Goal: Information Seeking & Learning: Learn about a topic

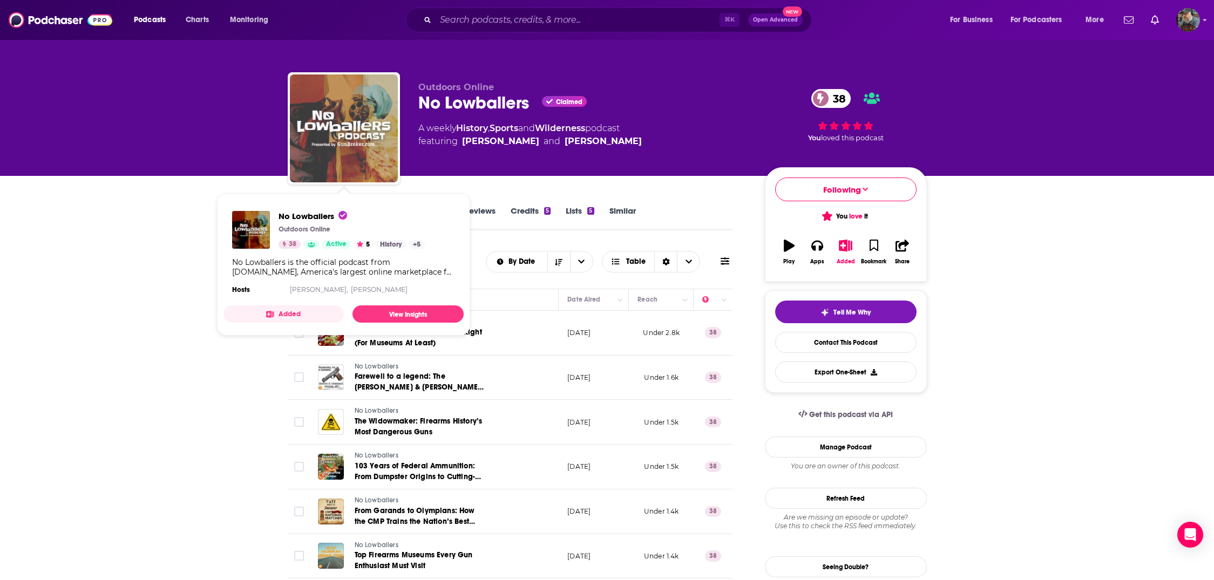
click at [359, 97] on img "No Lowballers" at bounding box center [344, 128] width 108 height 108
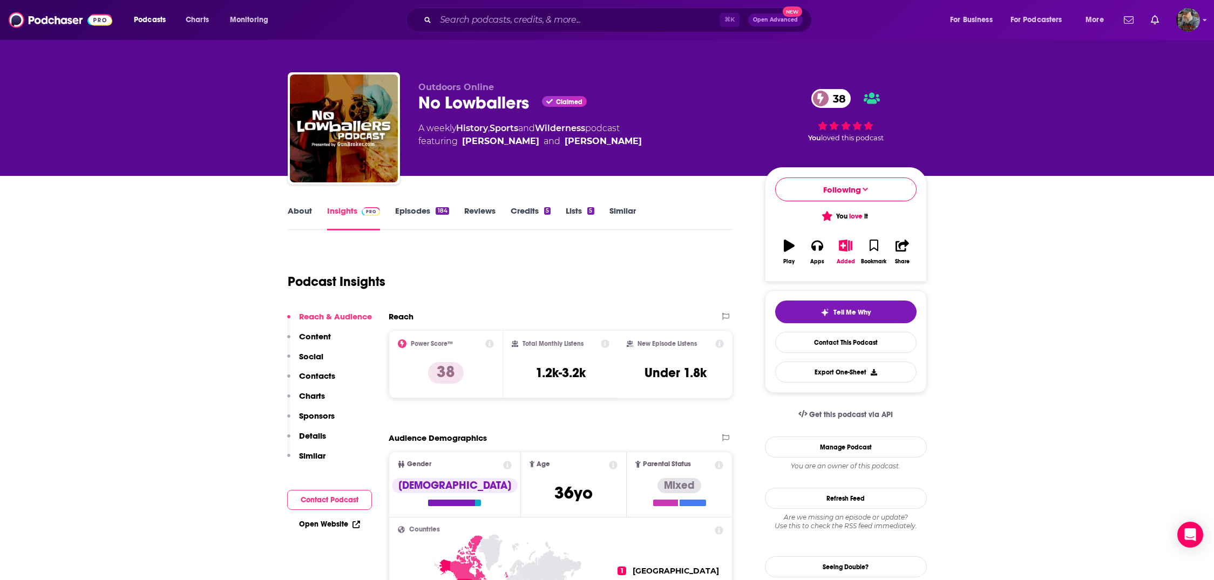
click at [411, 208] on link "Episodes 184" at bounding box center [421, 218] width 53 height 25
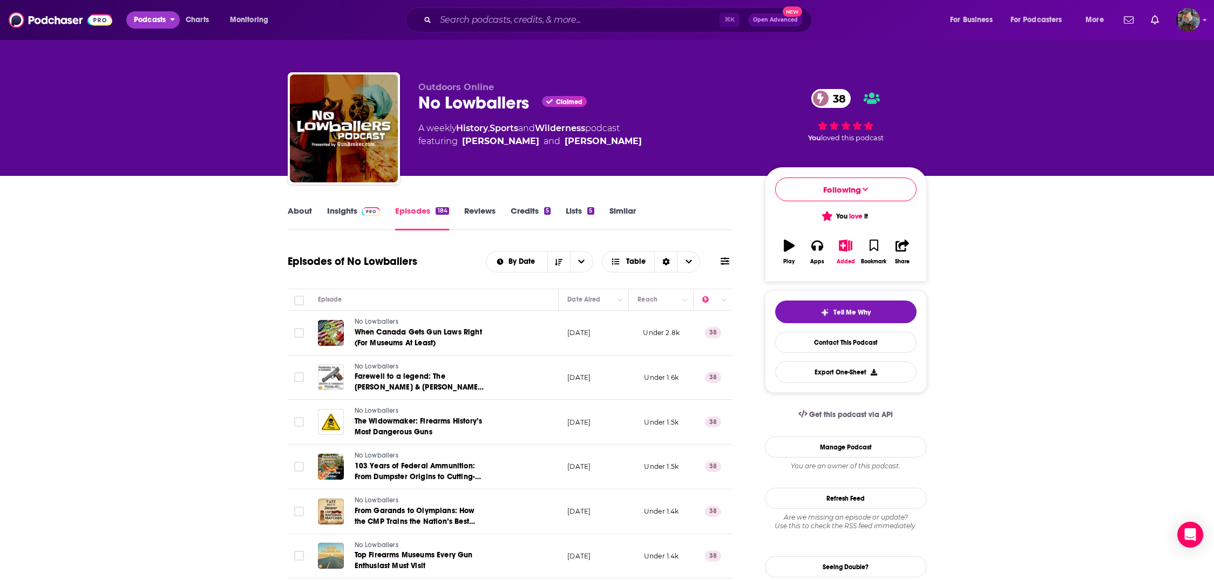
click at [153, 25] on span "Podcasts" at bounding box center [150, 19] width 32 height 15
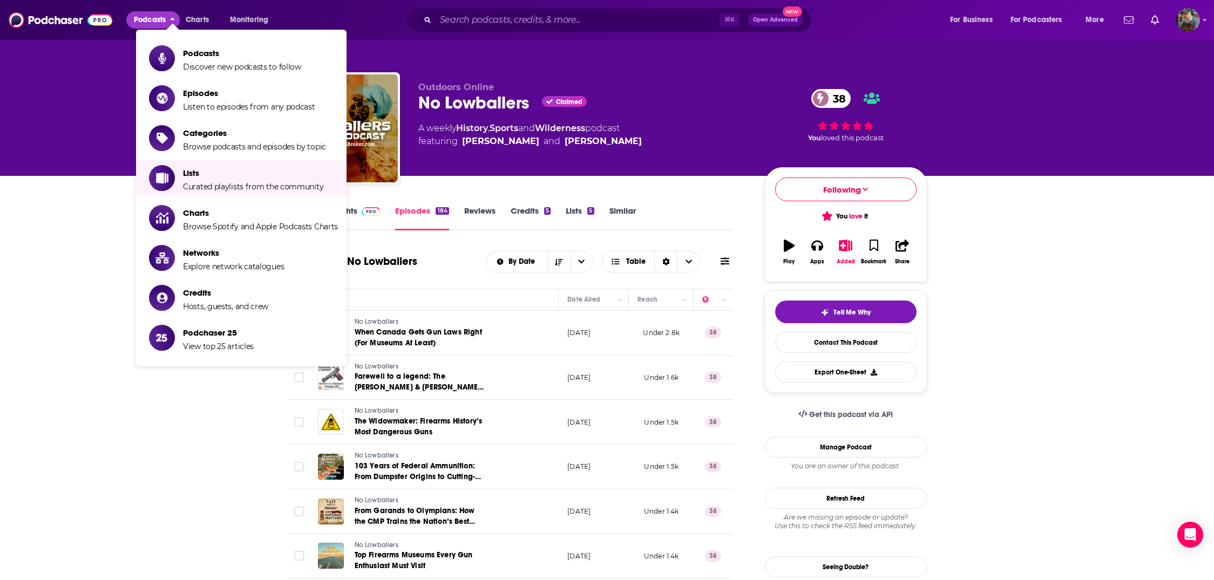
click at [702, 133] on div "A weekly History , Sports and Wilderness podcast featuring [PERSON_NAME] and [P…" at bounding box center [582, 135] width 329 height 26
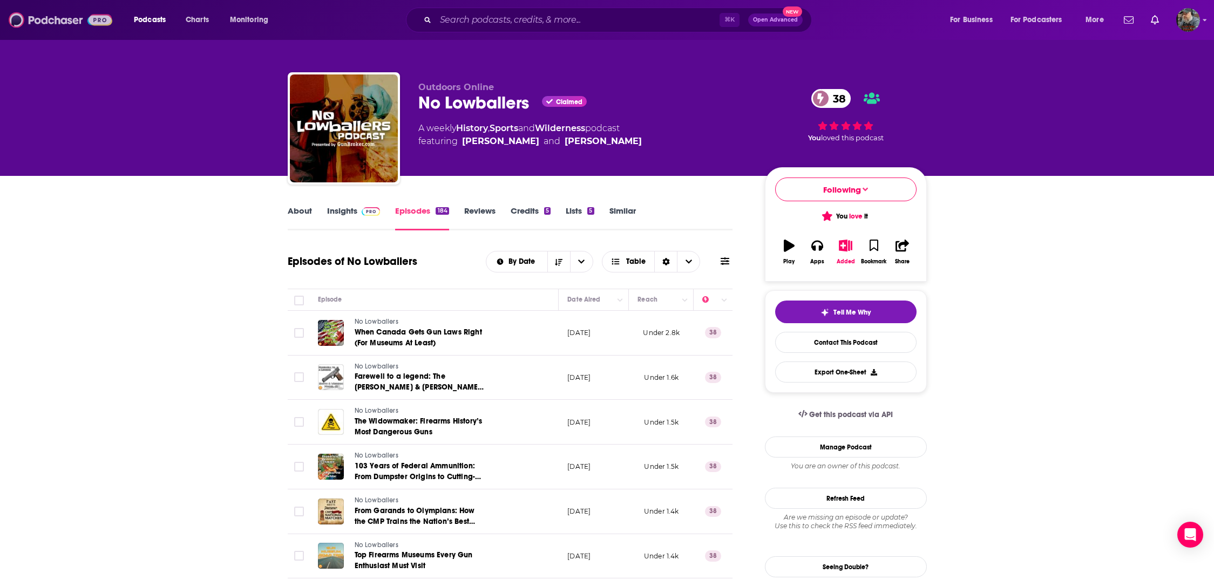
click at [47, 19] on img at bounding box center [61, 20] width 104 height 21
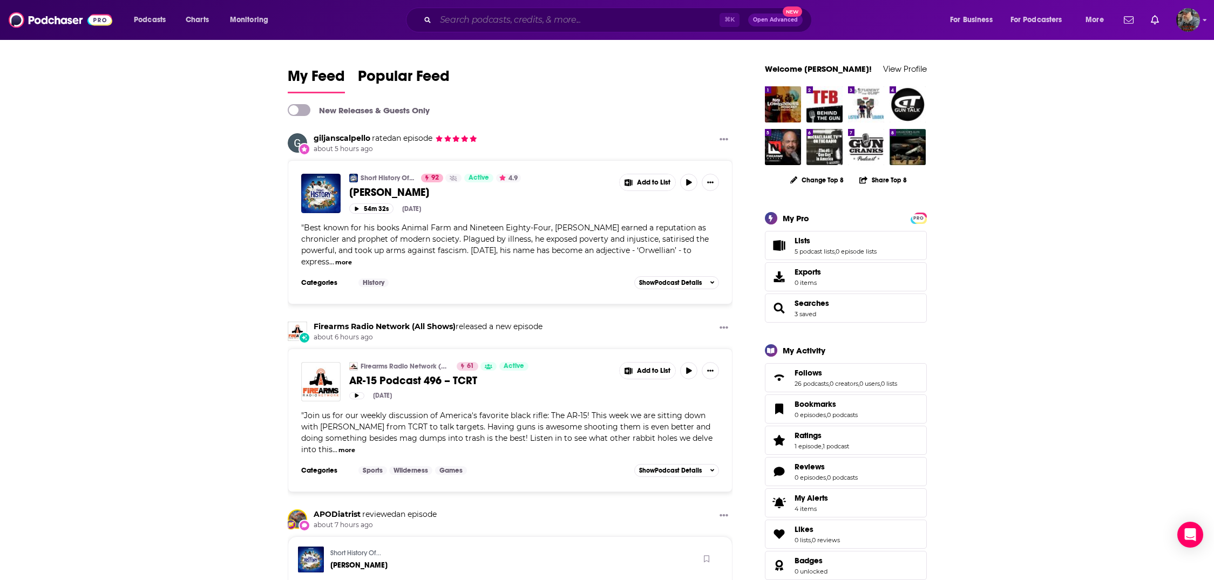
click at [532, 24] on input "Search podcasts, credits, & more..." at bounding box center [577, 19] width 284 height 17
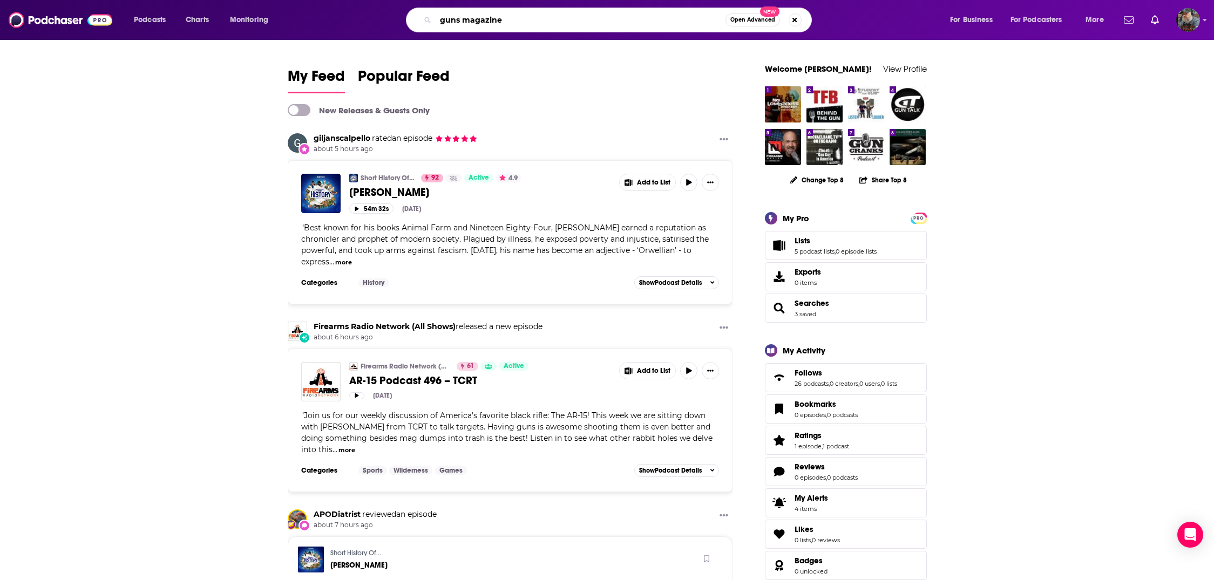
type input "guns magazine"
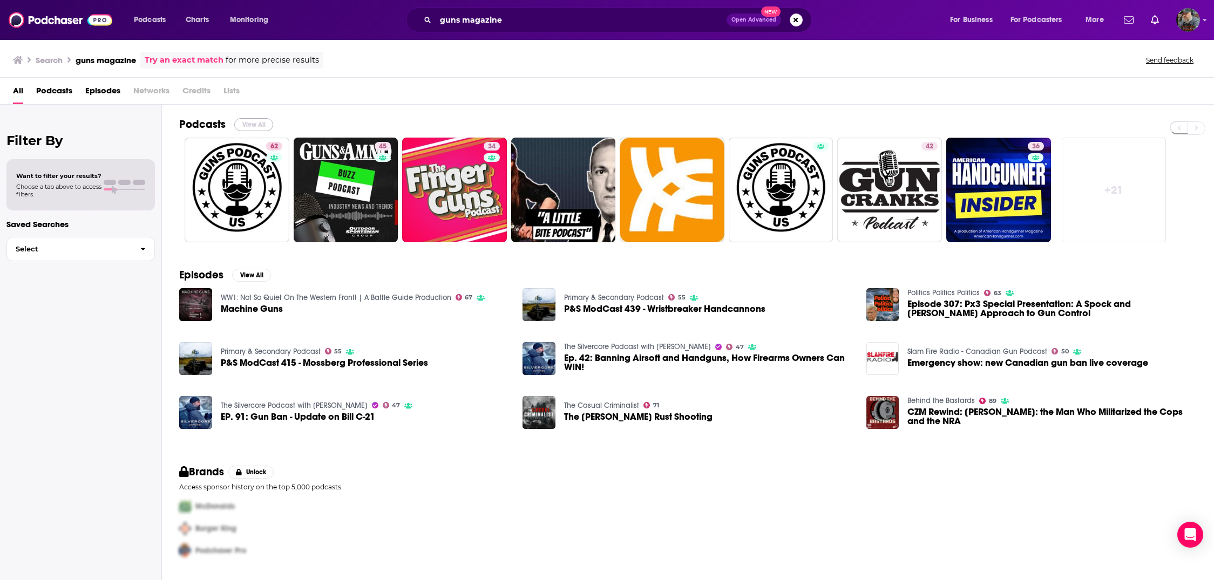
click at [254, 123] on button "View All" at bounding box center [253, 124] width 39 height 13
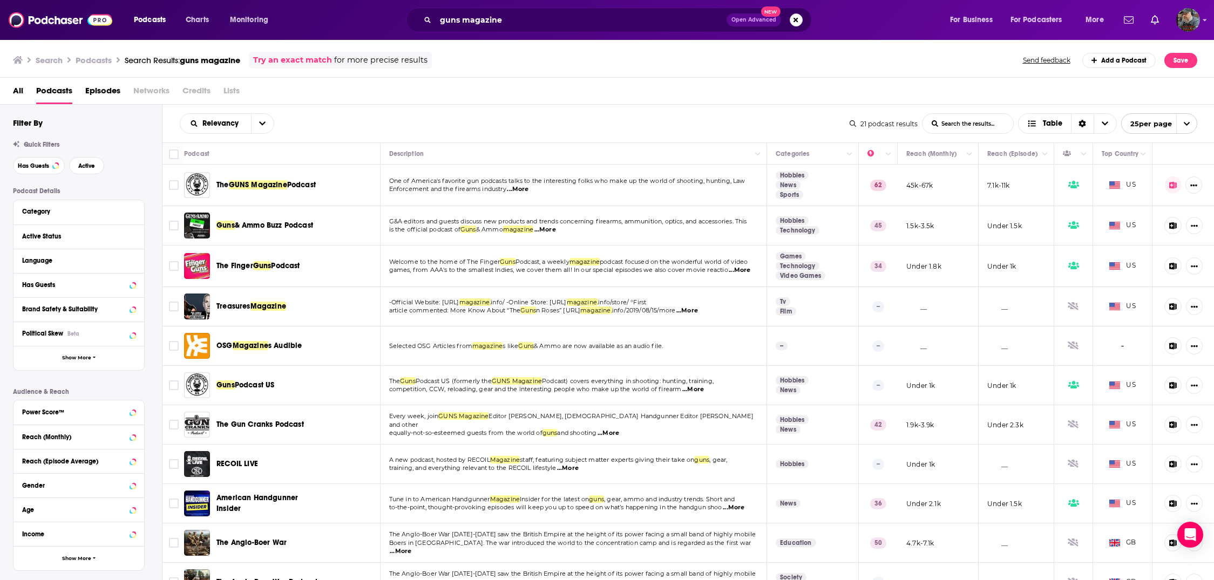
click at [278, 183] on span "GUNS Magazine" at bounding box center [258, 184] width 58 height 9
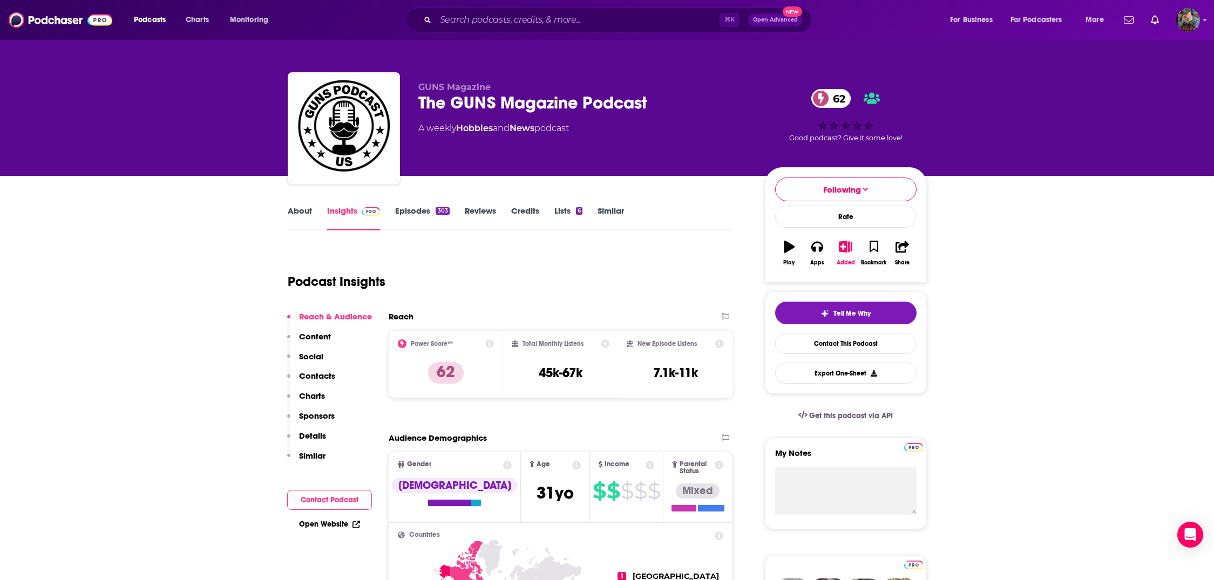
click at [418, 212] on link "Episodes 303" at bounding box center [422, 218] width 54 height 25
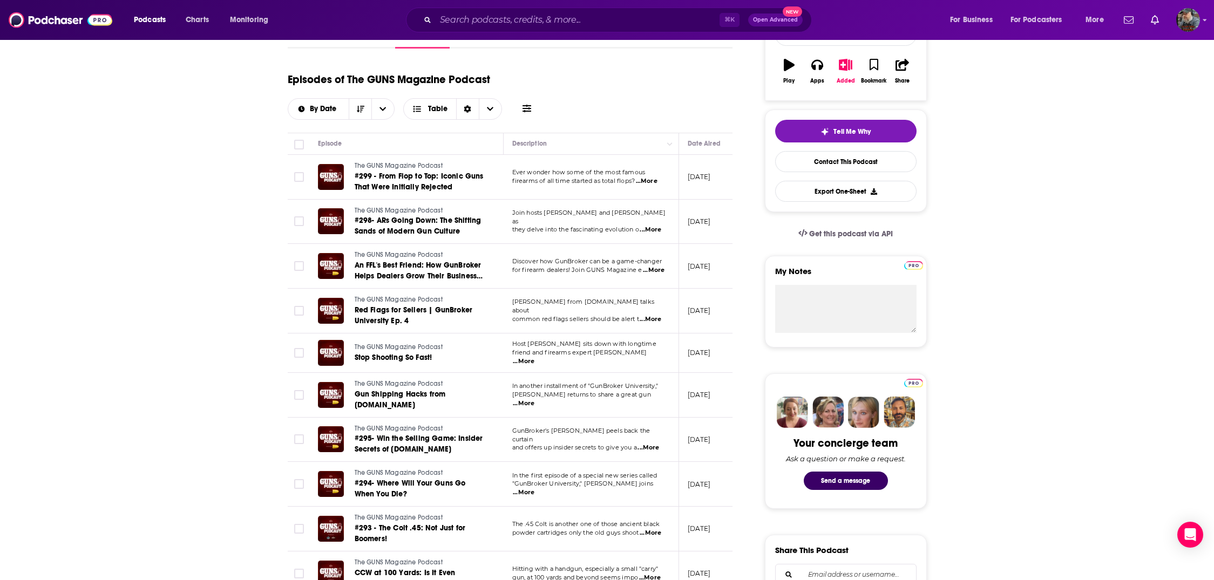
scroll to position [184, 0]
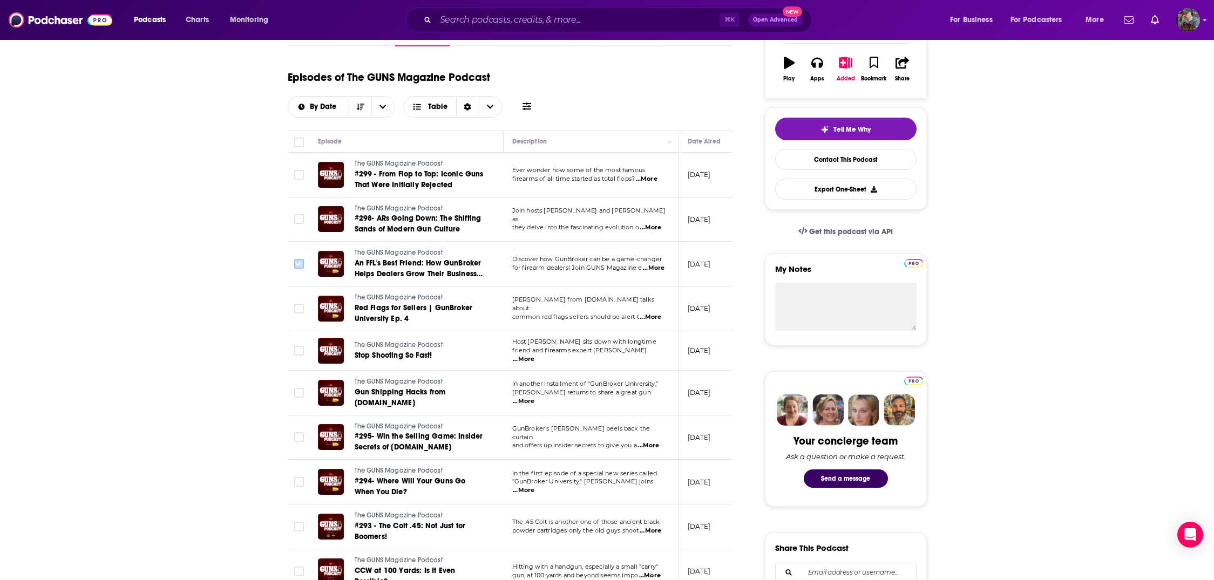
click at [296, 263] on input "Toggle select row" at bounding box center [299, 264] width 10 height 10
checkbox input "true"
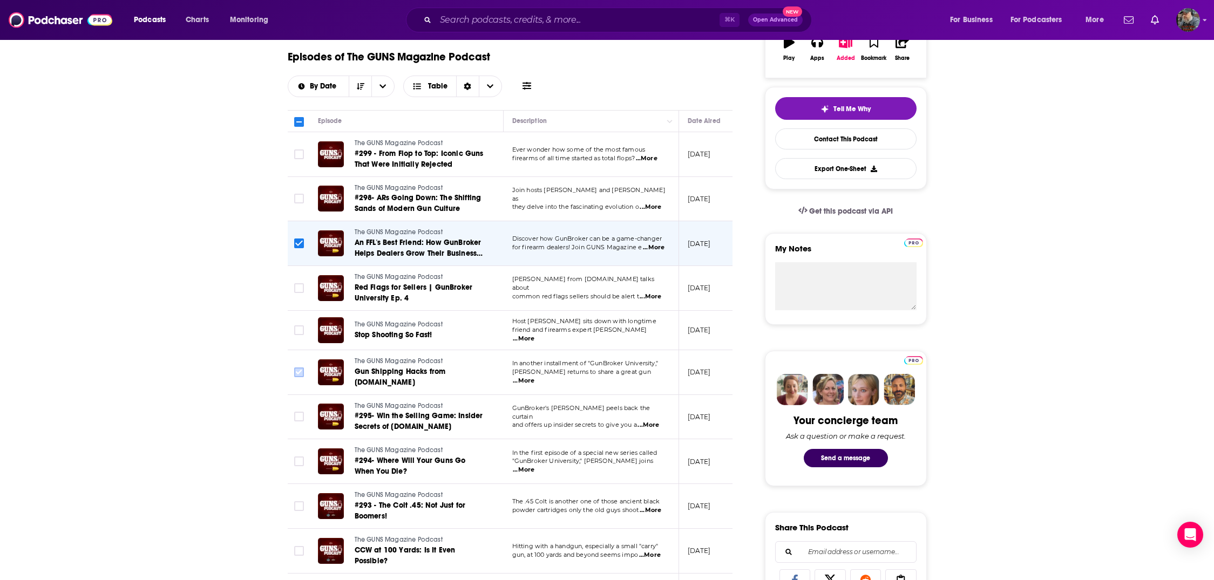
scroll to position [208, 0]
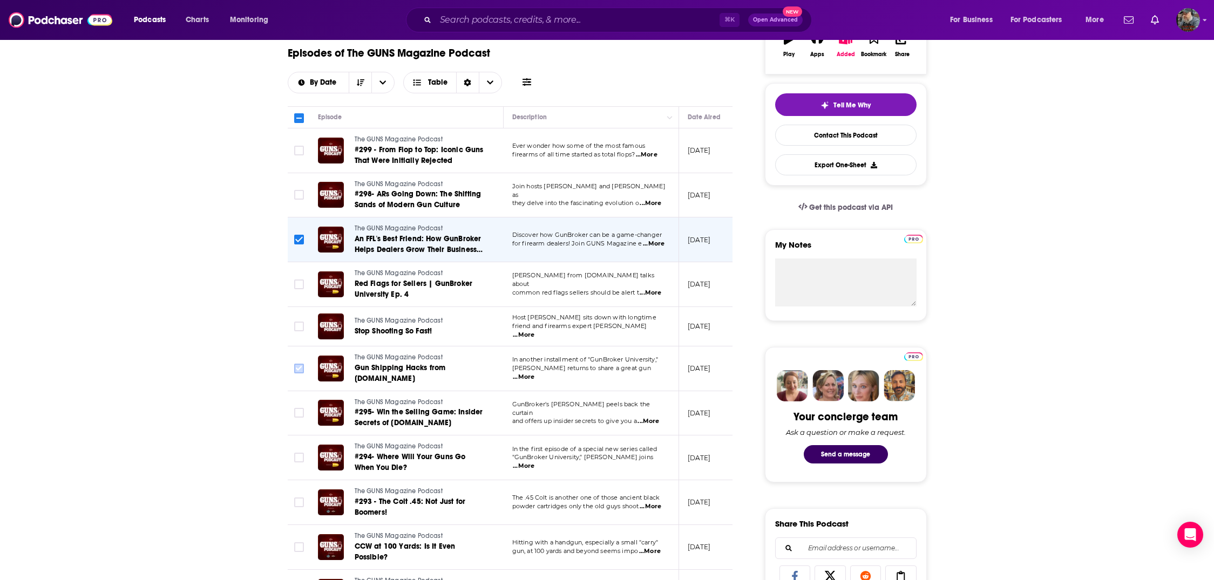
click at [298, 372] on input "Toggle select row" at bounding box center [299, 369] width 10 height 10
checkbox input "true"
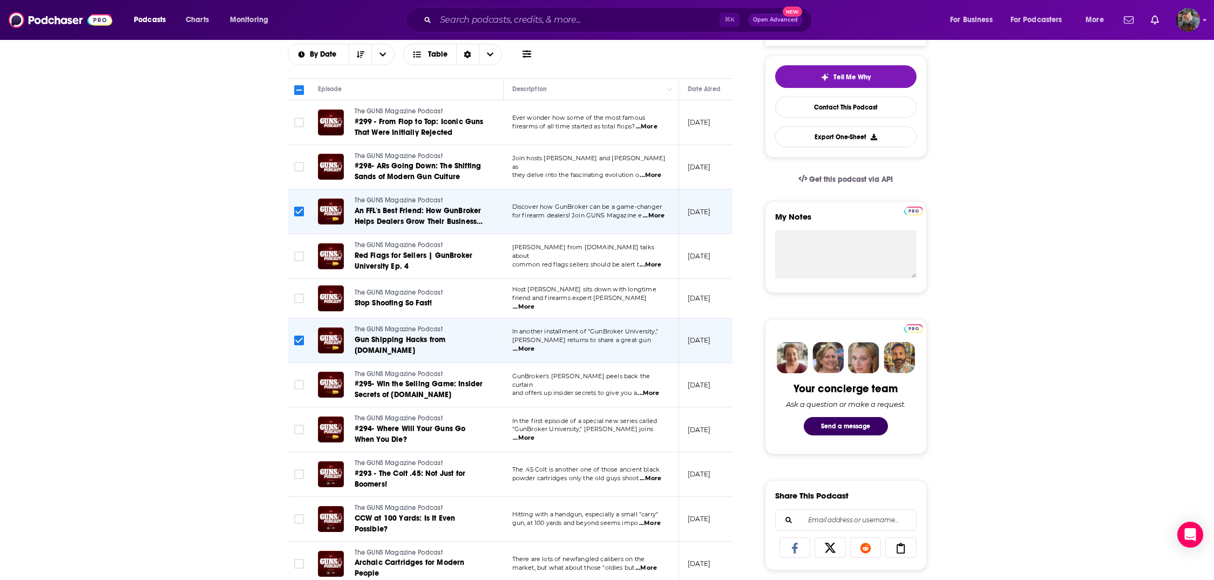
scroll to position [246, 0]
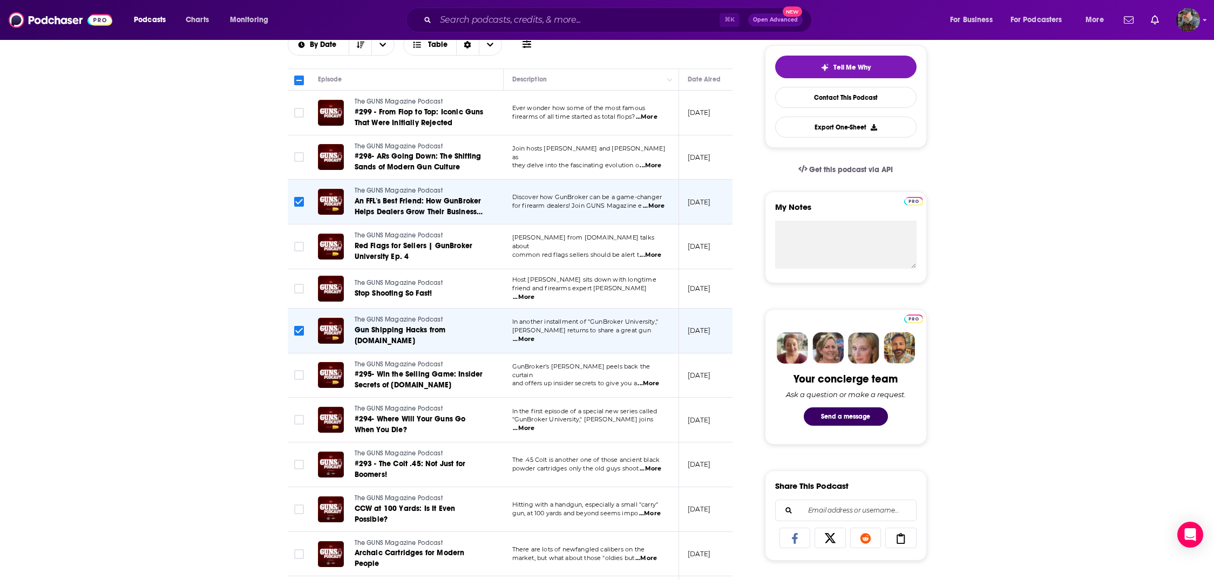
drag, startPoint x: 299, startPoint y: 374, endPoint x: 301, endPoint y: 399, distance: 25.5
click at [299, 374] on input "Toggle select row" at bounding box center [299, 375] width 10 height 10
checkbox input "true"
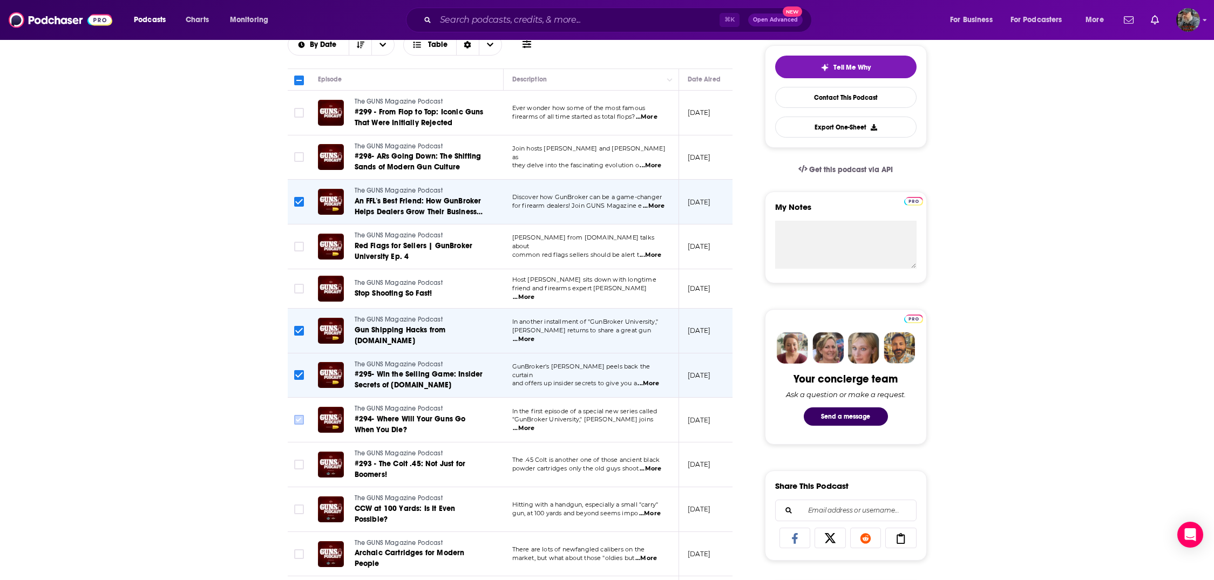
click at [299, 421] on input "Toggle select row" at bounding box center [299, 420] width 10 height 10
checkbox input "true"
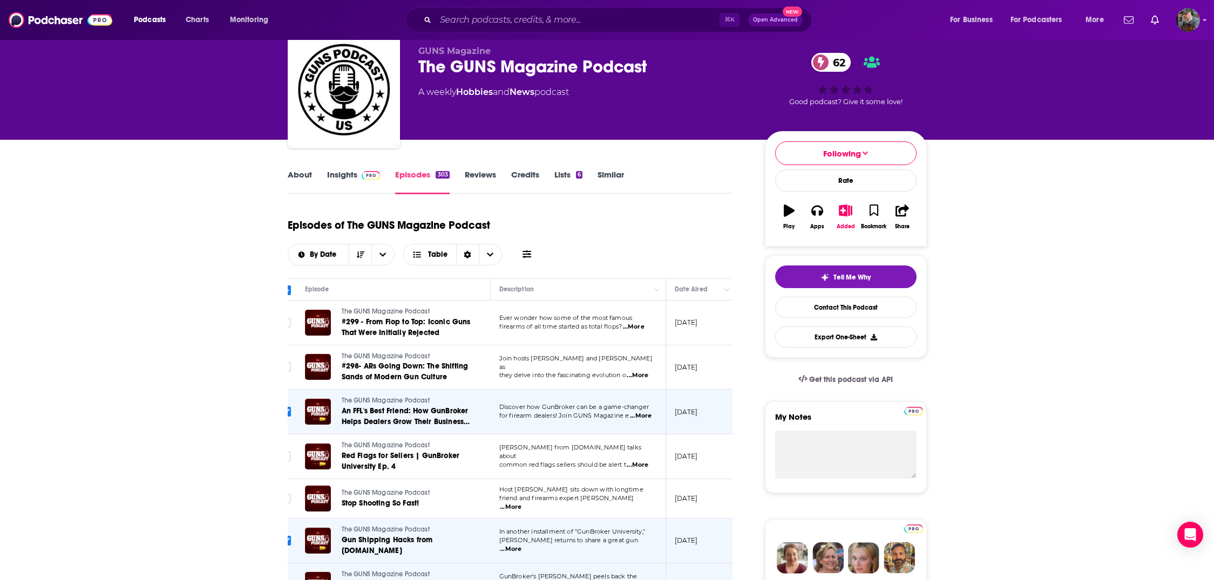
scroll to position [0, 0]
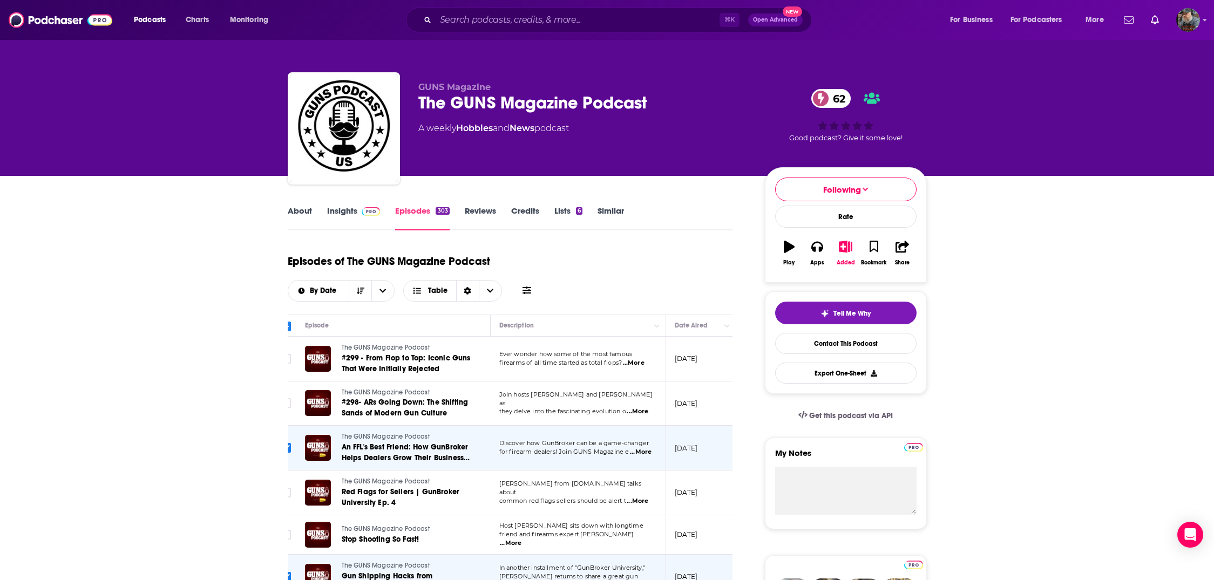
click at [339, 212] on link "Insights" at bounding box center [353, 218] width 53 height 25
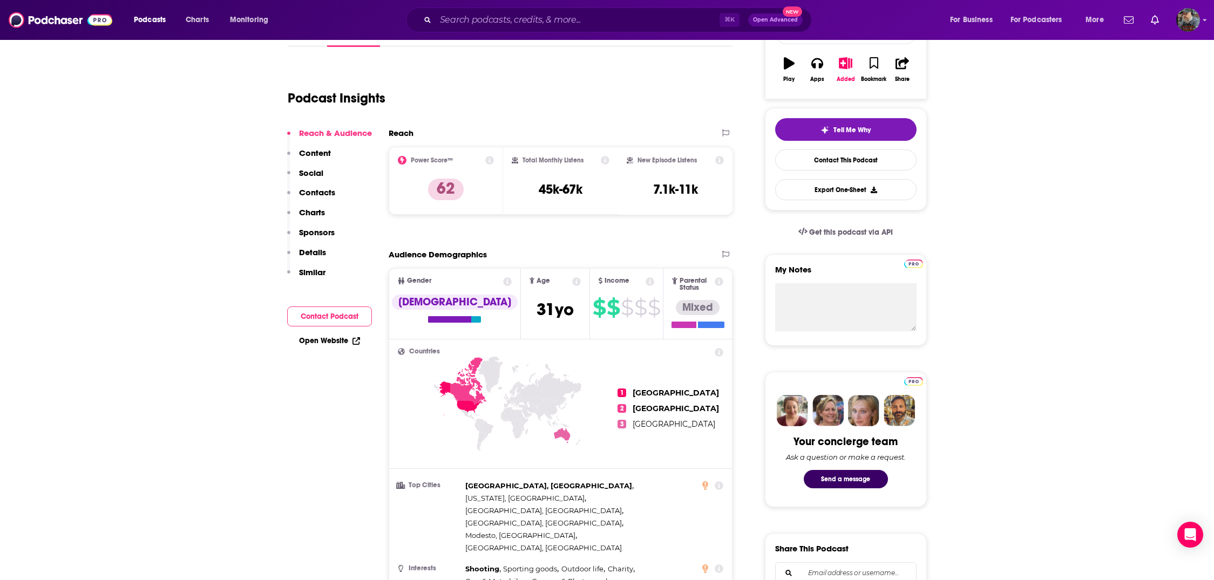
scroll to position [219, 0]
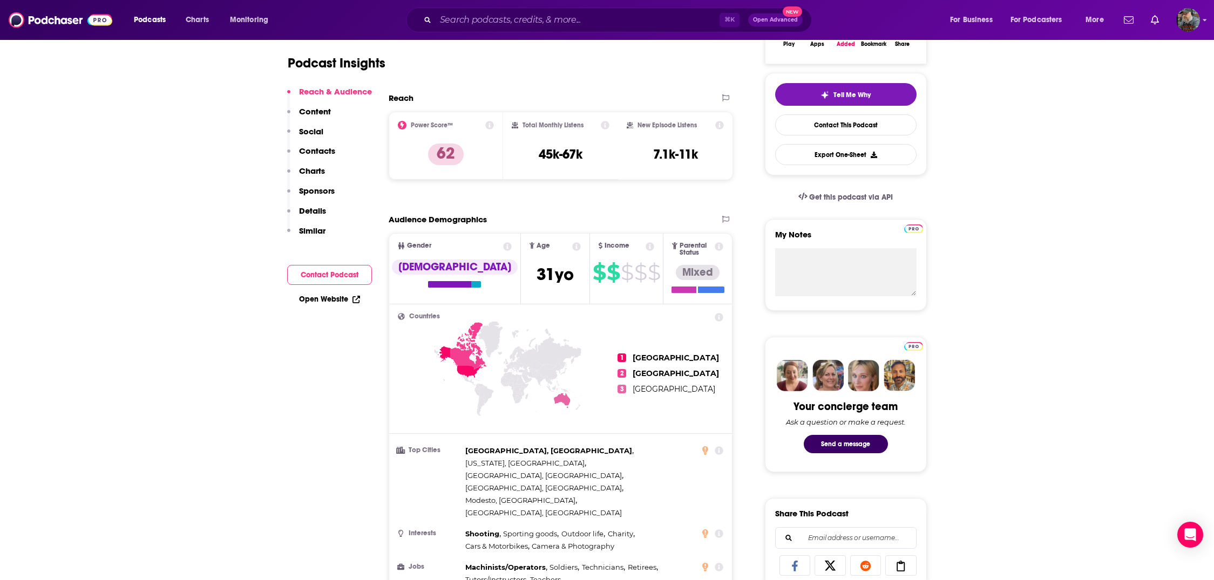
click at [606, 124] on icon at bounding box center [605, 125] width 9 height 9
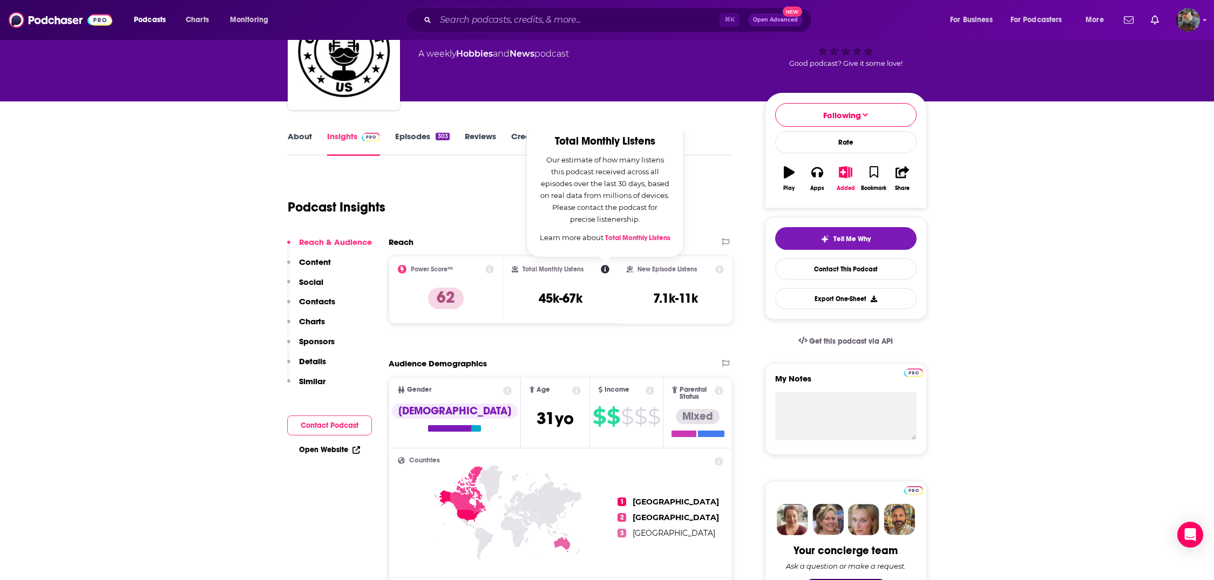
scroll to position [71, 0]
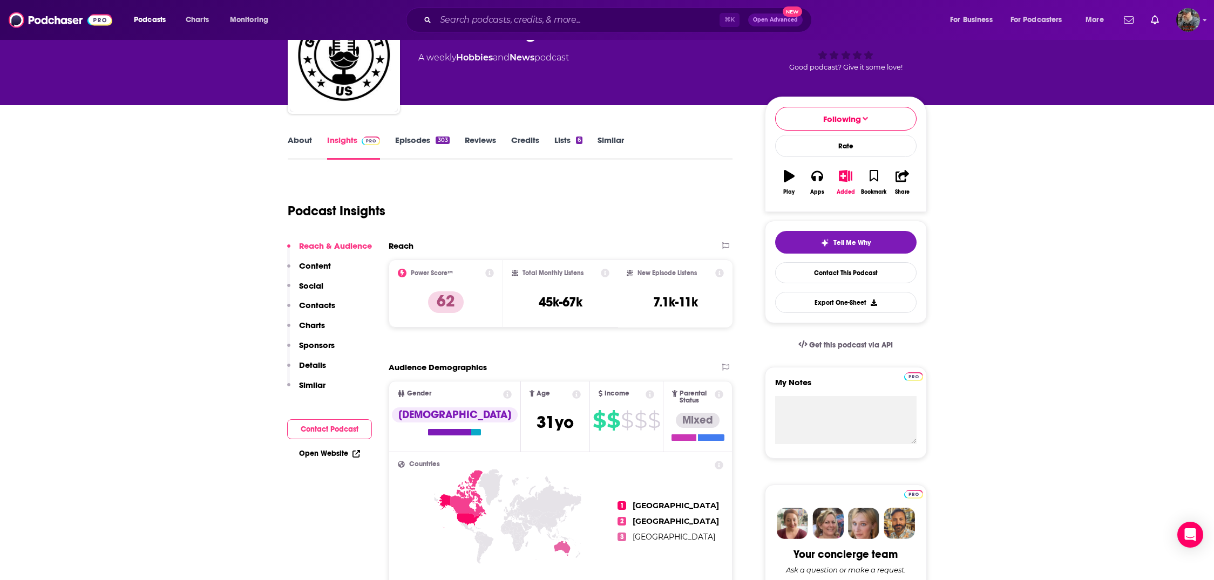
click at [604, 274] on icon at bounding box center [605, 273] width 9 height 9
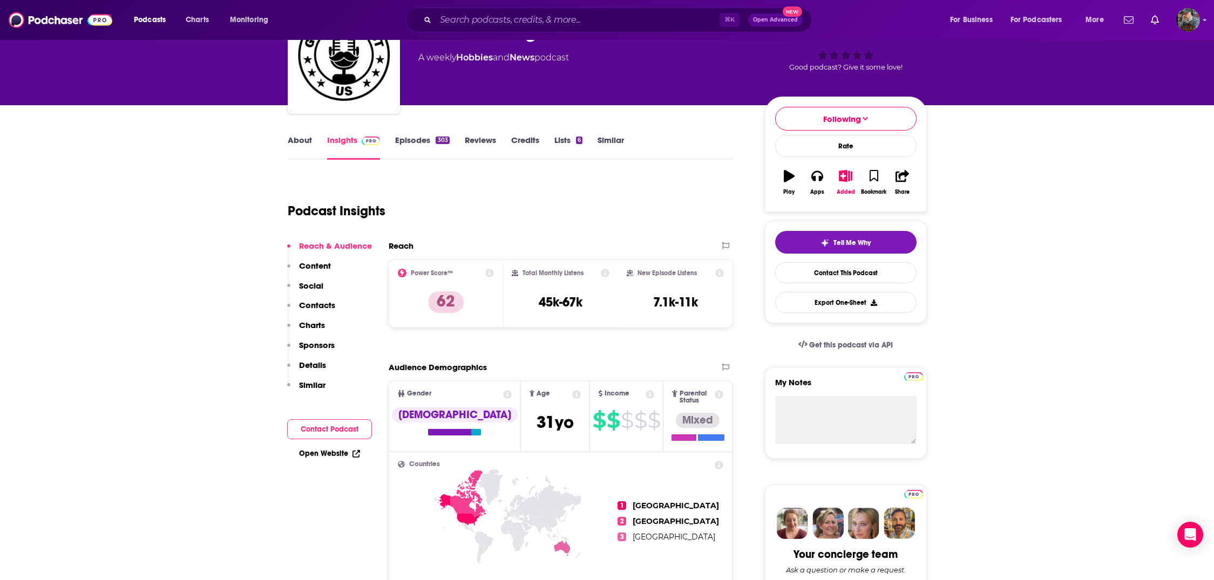
click at [419, 142] on link "Episodes 303" at bounding box center [422, 147] width 54 height 25
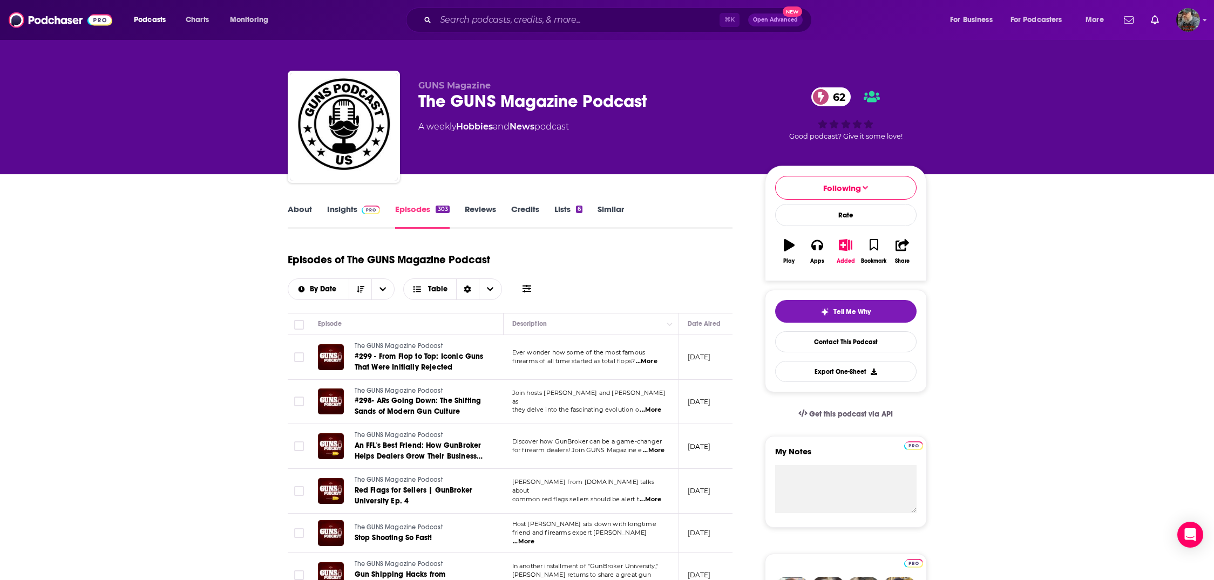
scroll to position [2, 0]
click at [417, 453] on span "An FFL's Best Friend: How GunBroker Helps Dealers Grow Their Business I GunBrok…" at bounding box center [419, 455] width 128 height 31
